Goal: Information Seeking & Learning: Learn about a topic

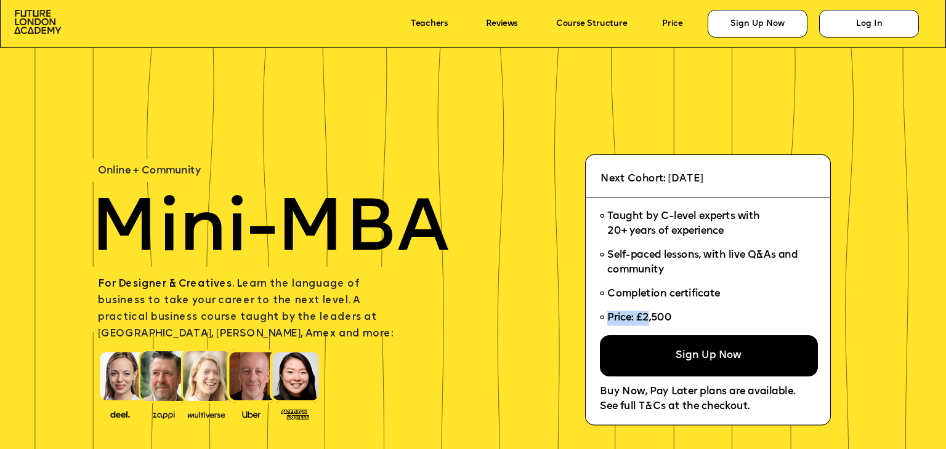
drag, startPoint x: 677, startPoint y: 315, endPoint x: 648, endPoint y: 319, distance: 29.3
click at [648, 319] on li "Price: £2,500" at bounding box center [704, 321] width 209 height 29
drag, startPoint x: 672, startPoint y: 320, endPoint x: 635, endPoint y: 321, distance: 37.6
click at [635, 321] on span "Price: £2,500" at bounding box center [641, 318] width 68 height 10
copy span "£2,500"
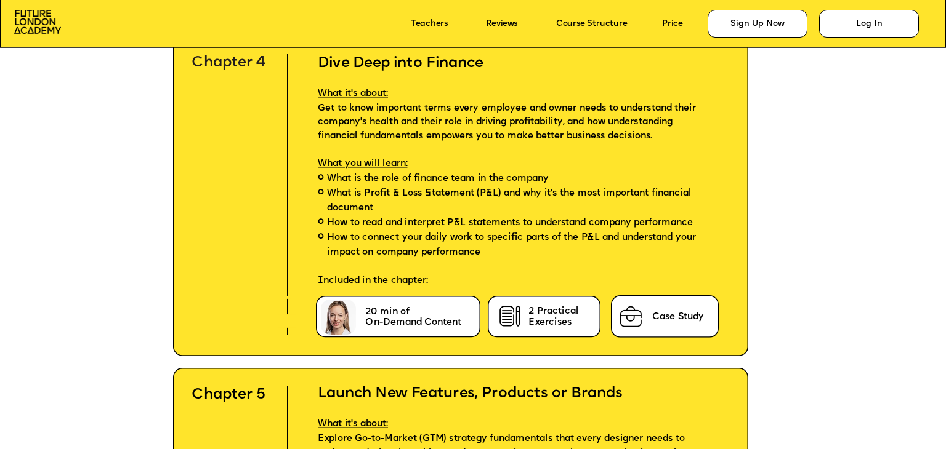
scroll to position [4002, 0]
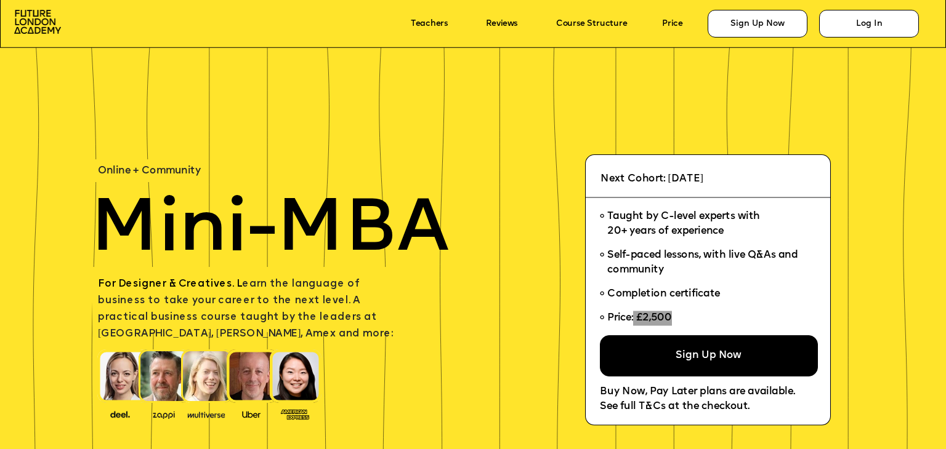
scroll to position [8004, 0]
